Goal: Task Accomplishment & Management: Manage account settings

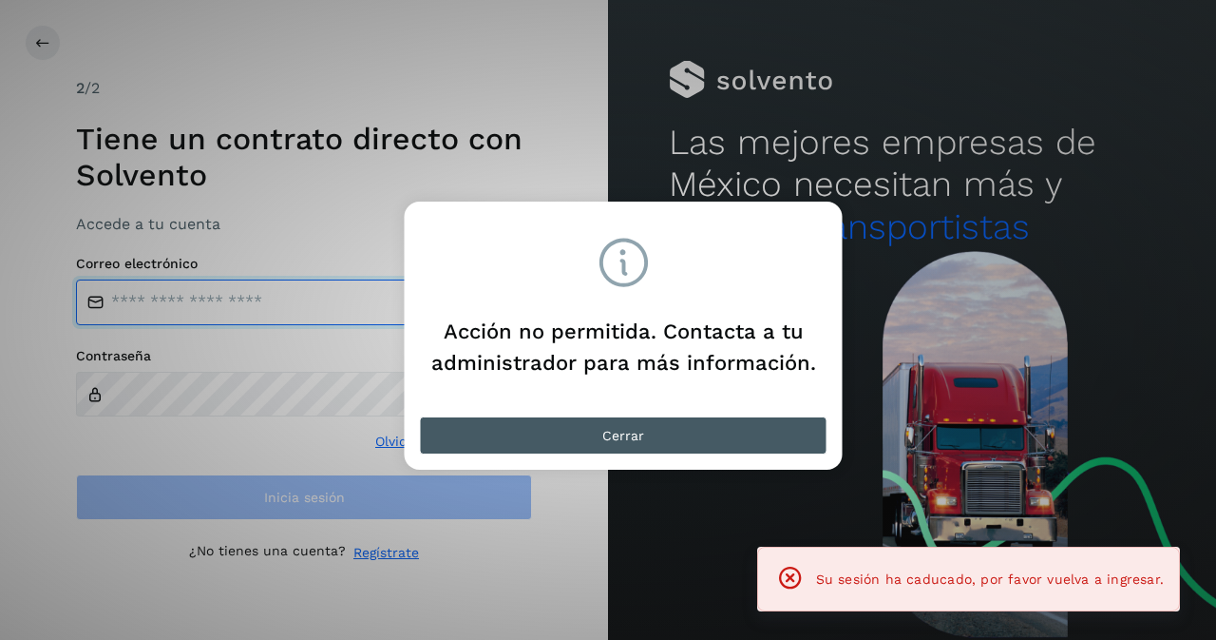
type input "**********"
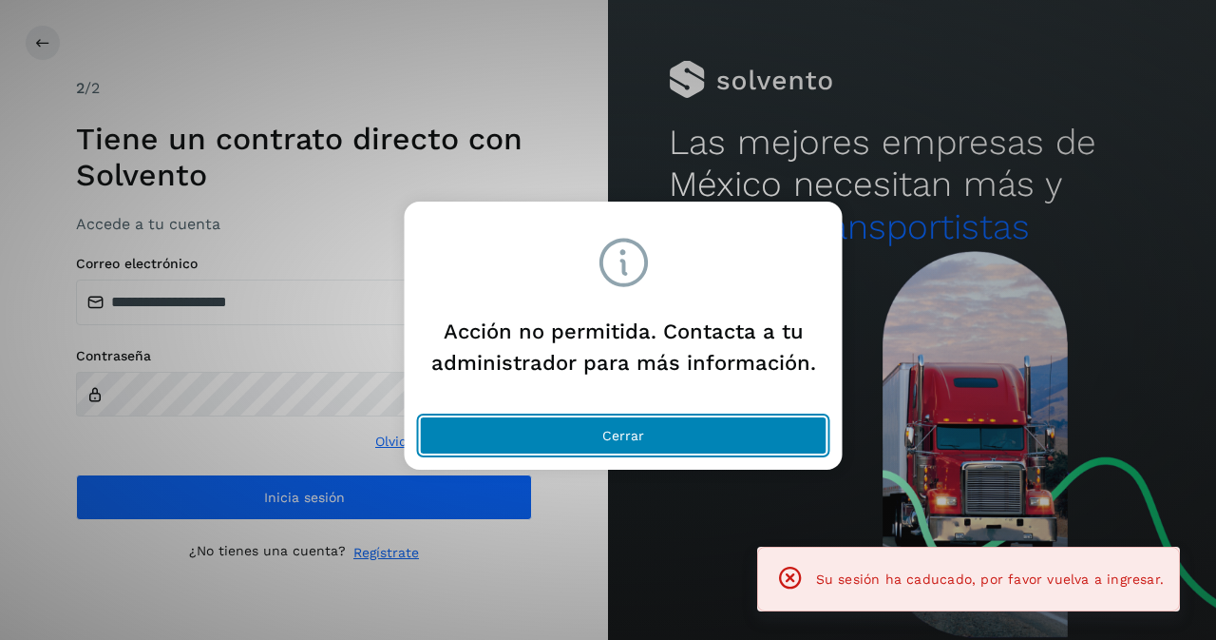
click at [604, 429] on span "Cerrar" at bounding box center [623, 435] width 42 height 13
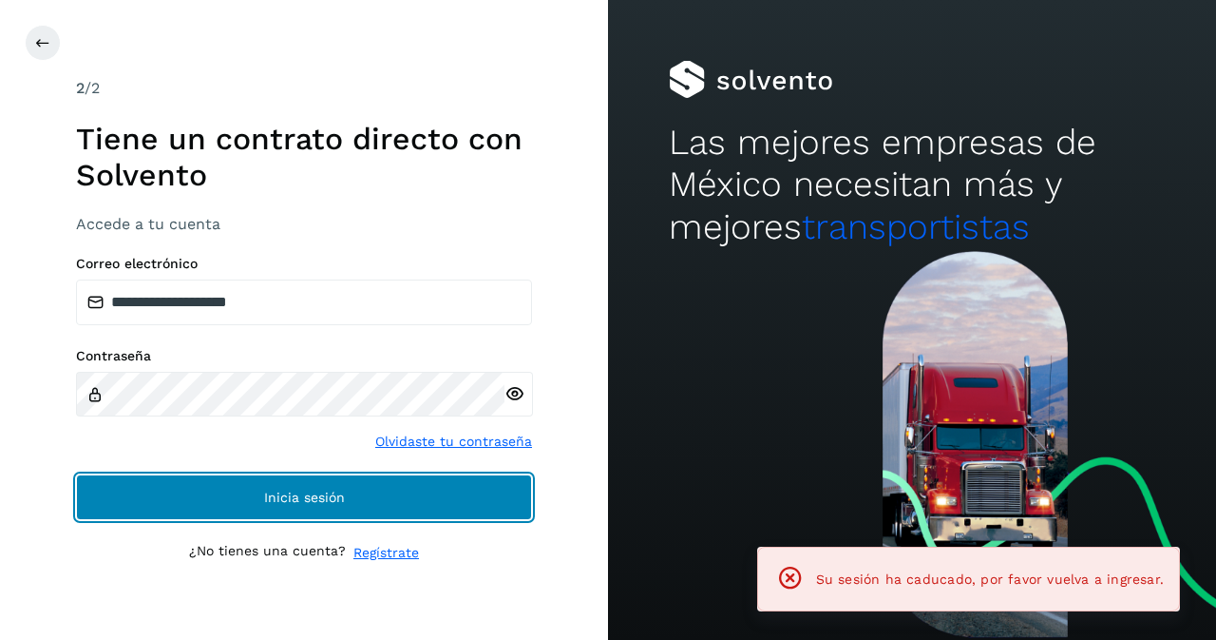
click at [292, 495] on span "Inicia sesión" at bounding box center [304, 496] width 81 height 13
